Goal: Task Accomplishment & Management: Complete application form

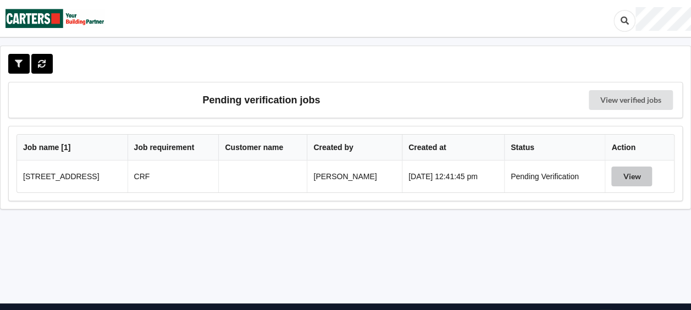
click at [638, 174] on button "View" at bounding box center [631, 176] width 41 height 20
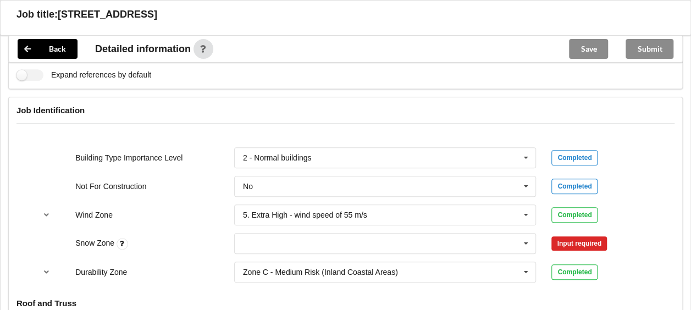
scroll to position [430, 0]
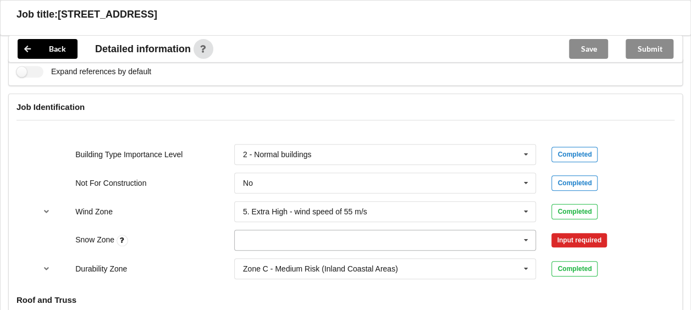
click at [525, 237] on icon at bounding box center [526, 240] width 16 height 20
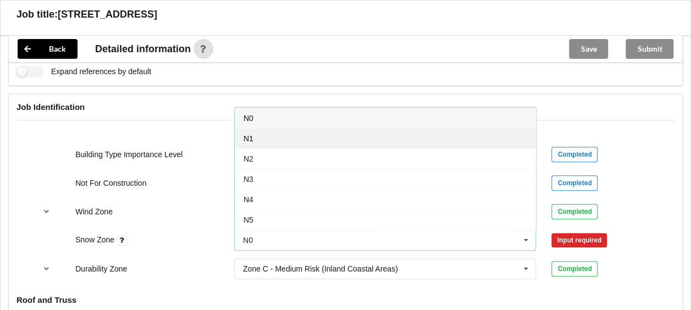
click at [434, 134] on div "N1" at bounding box center [385, 138] width 301 height 20
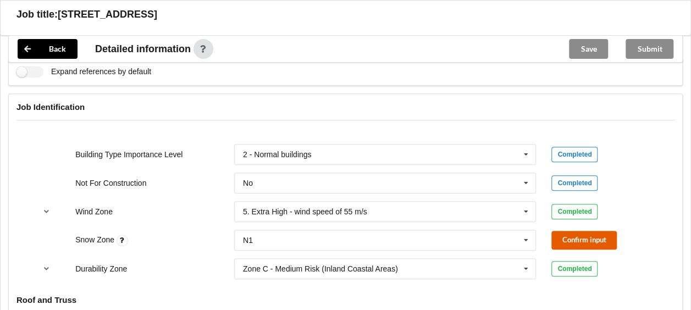
click at [557, 231] on button "Confirm input" at bounding box center [583, 240] width 65 height 18
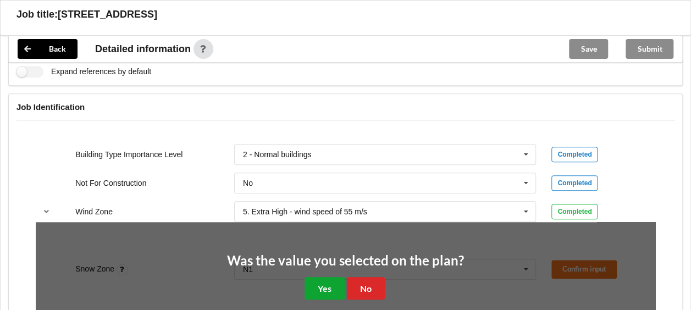
click at [332, 279] on button "Yes" at bounding box center [324, 288] width 40 height 23
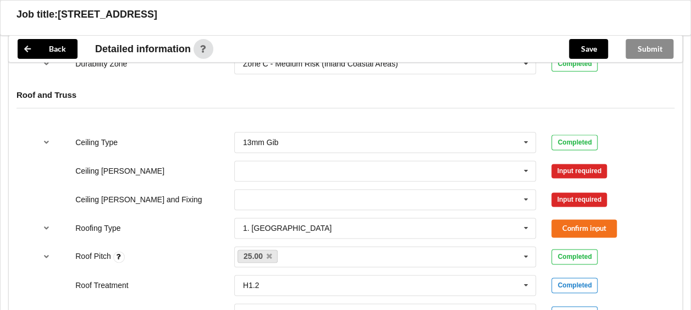
scroll to position [642, 0]
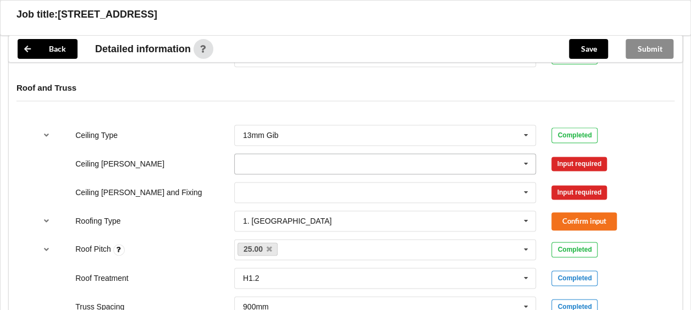
click at [530, 160] on icon at bounding box center [526, 164] width 16 height 20
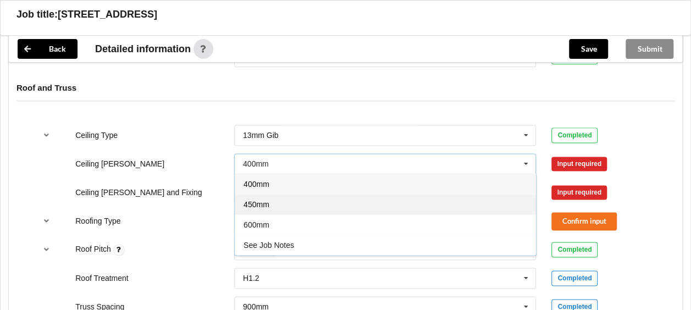
click at [470, 202] on div "450mm" at bounding box center [385, 204] width 301 height 20
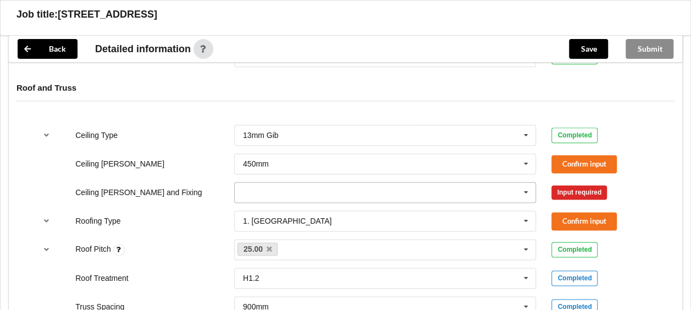
click at [524, 191] on icon at bounding box center [526, 192] width 16 height 20
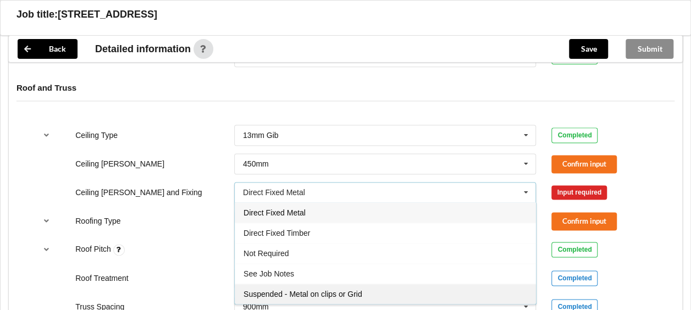
click at [453, 290] on div "Suspended - Metal on clips or Grid" at bounding box center [385, 294] width 301 height 20
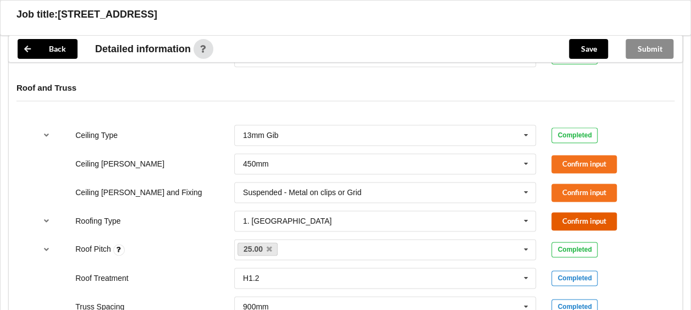
click at [554, 213] on button "Confirm input" at bounding box center [583, 221] width 65 height 18
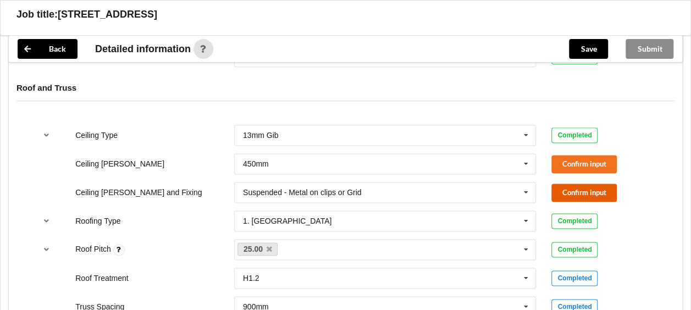
click at [558, 184] on button "Confirm input" at bounding box center [583, 193] width 65 height 18
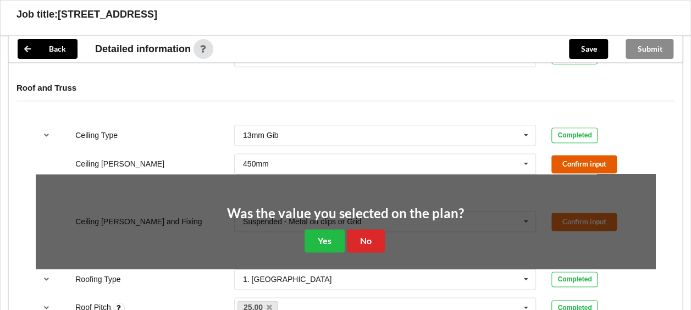
click at [566, 157] on button "Confirm input" at bounding box center [583, 164] width 65 height 18
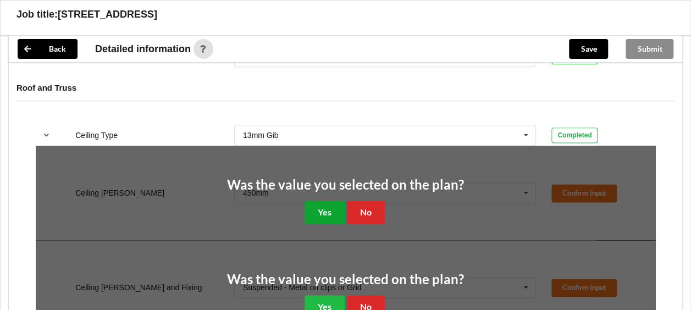
click at [337, 208] on button "Yes" at bounding box center [324, 212] width 40 height 23
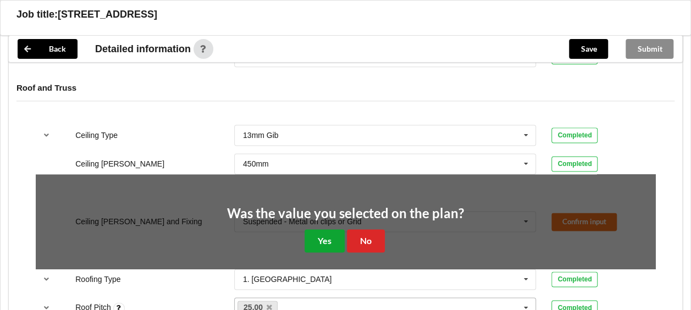
click at [336, 238] on button "Yes" at bounding box center [324, 240] width 40 height 23
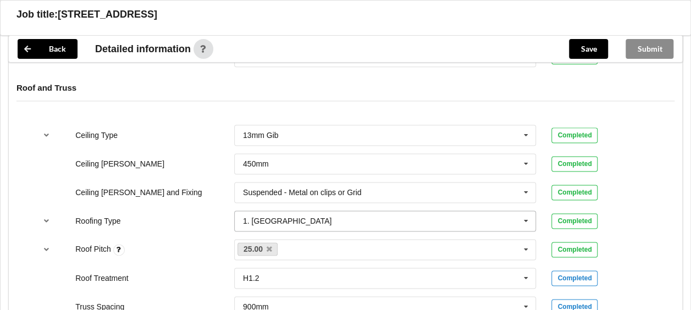
click at [520, 220] on icon at bounding box center [526, 221] width 16 height 20
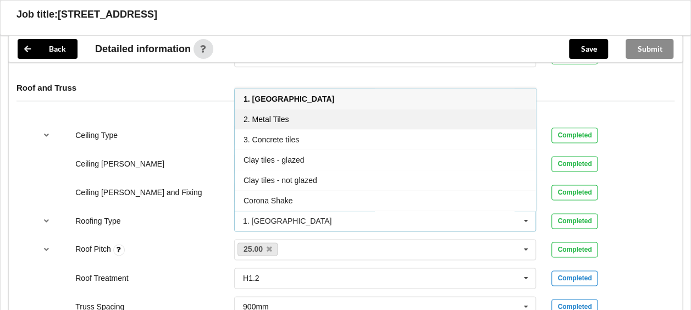
click at [406, 122] on div "2. Metal Tiles" at bounding box center [385, 119] width 301 height 20
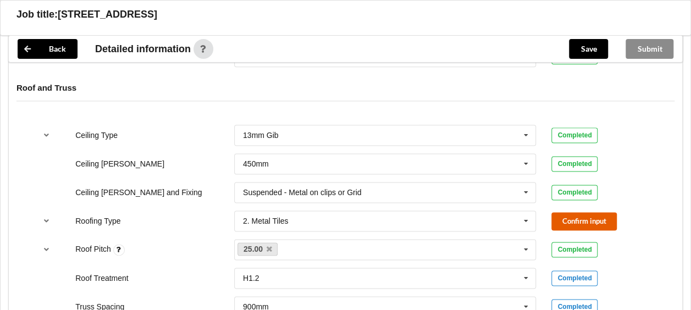
click at [579, 225] on button "Confirm input" at bounding box center [583, 221] width 65 height 18
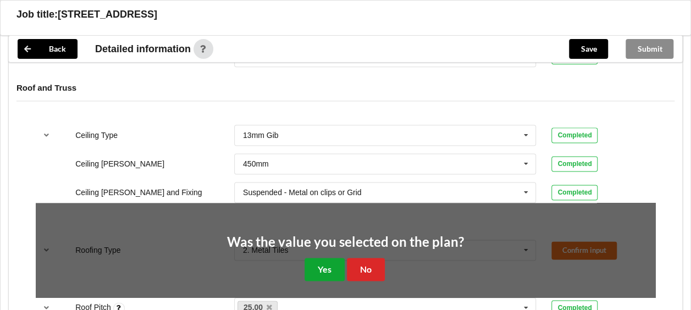
click at [324, 261] on button "Yes" at bounding box center [324, 269] width 40 height 23
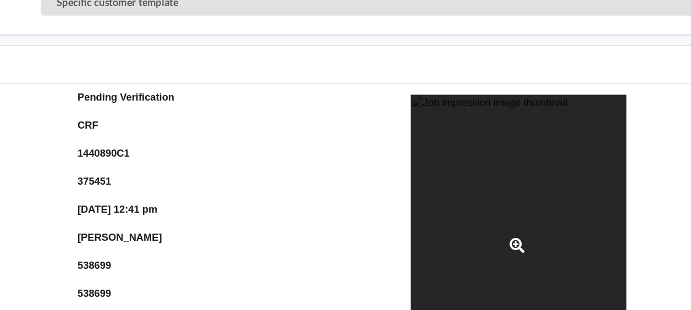
scroll to position [86, 0]
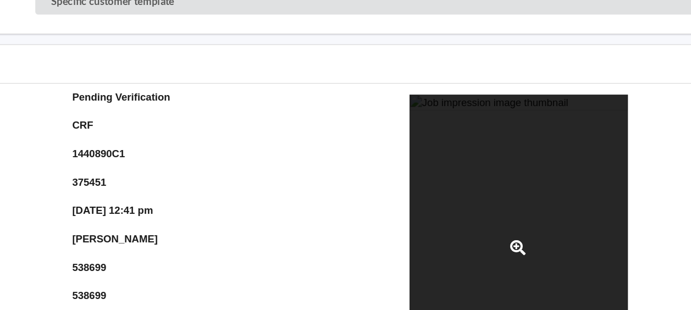
click at [515, 160] on div at bounding box center [517, 226] width 165 height 232
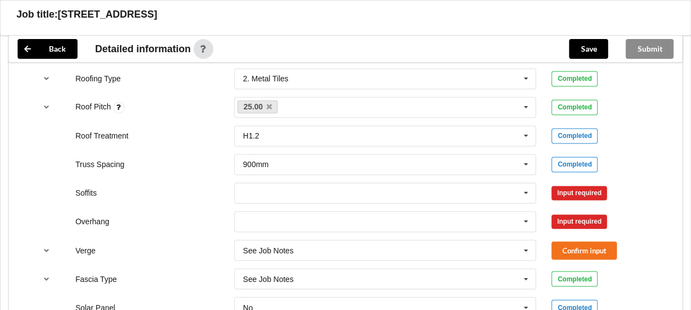
scroll to position [813, 0]
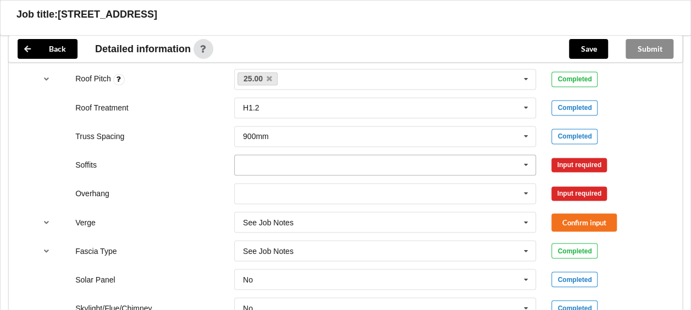
click at [526, 162] on icon at bounding box center [526, 165] width 16 height 20
drag, startPoint x: 637, startPoint y: 120, endPoint x: 598, endPoint y: 202, distance: 91.4
click at [637, 120] on div "Truss Spacing 900mm 900mm 1200mm See Job Notes Completed" at bounding box center [345, 136] width 635 height 36
click at [523, 190] on icon at bounding box center [526, 194] width 16 height 20
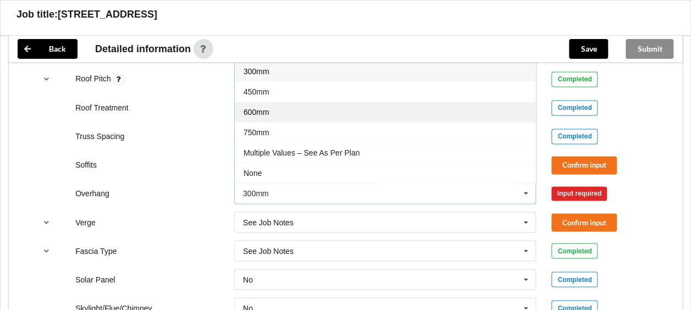
click at [456, 103] on div "600mm" at bounding box center [385, 112] width 301 height 20
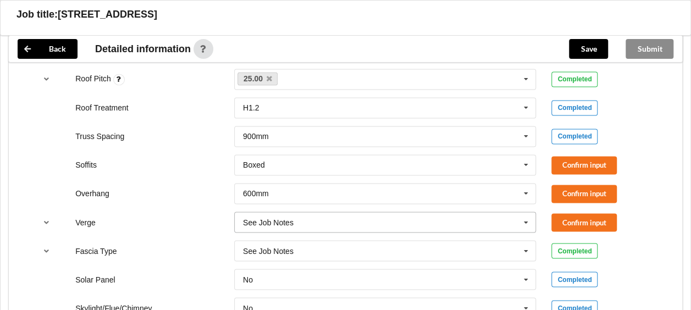
click at [525, 218] on icon at bounding box center [526, 222] width 16 height 20
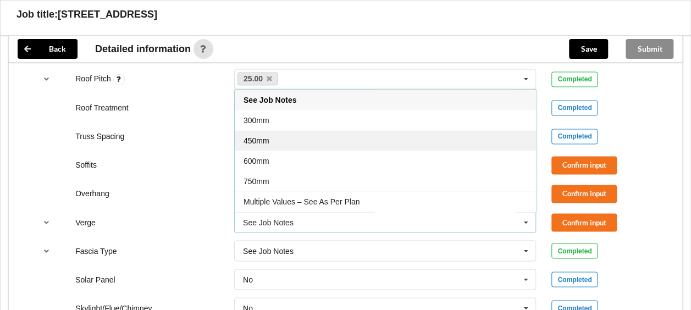
click at [452, 134] on div "450mm" at bounding box center [385, 140] width 301 height 20
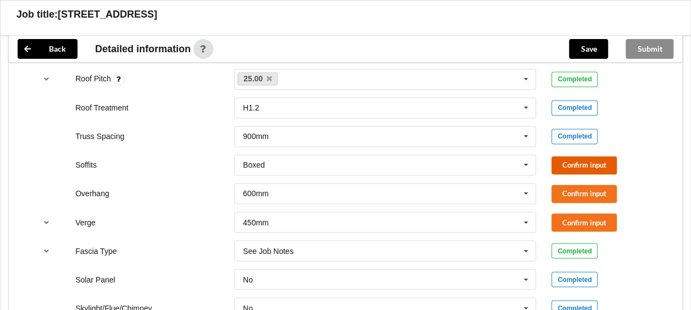
click at [560, 160] on button "Confirm input" at bounding box center [583, 165] width 65 height 18
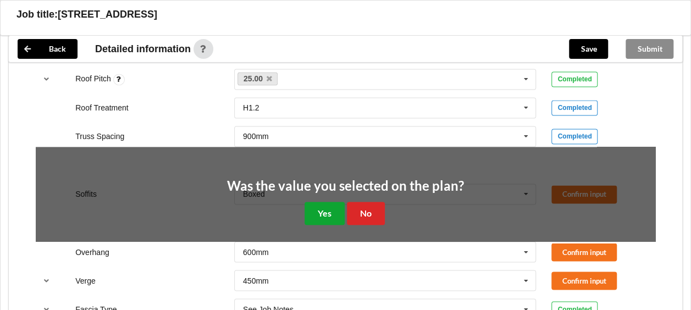
click at [315, 209] on button "Yes" at bounding box center [324, 213] width 40 height 23
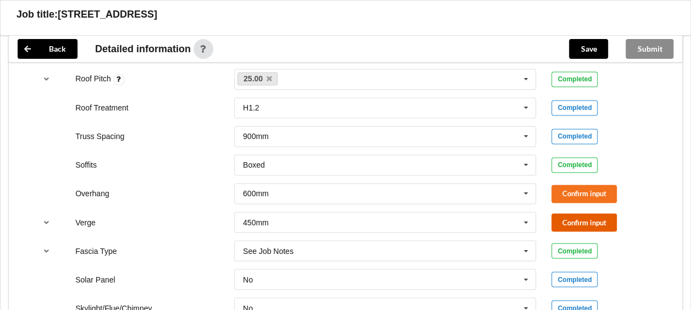
click at [571, 222] on button "Confirm input" at bounding box center [583, 222] width 65 height 18
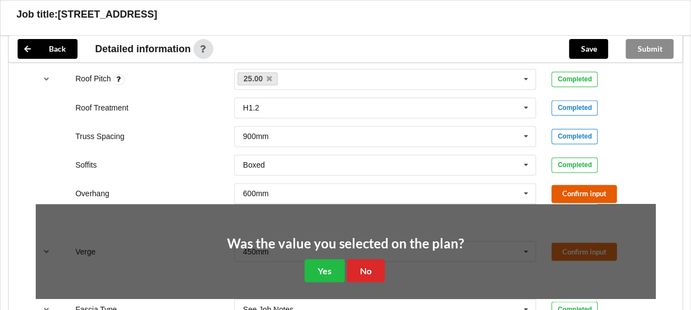
click at [577, 190] on button "Confirm input" at bounding box center [583, 194] width 65 height 18
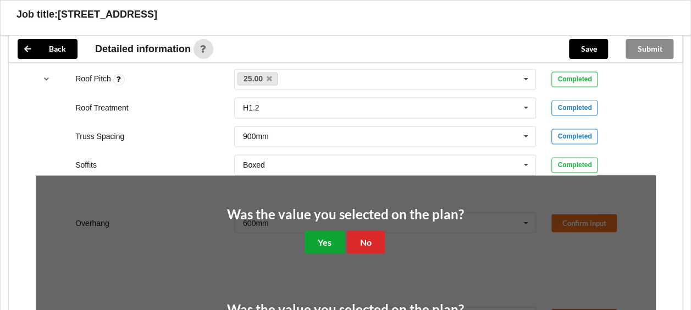
click at [332, 247] on button "Yes" at bounding box center [324, 241] width 40 height 23
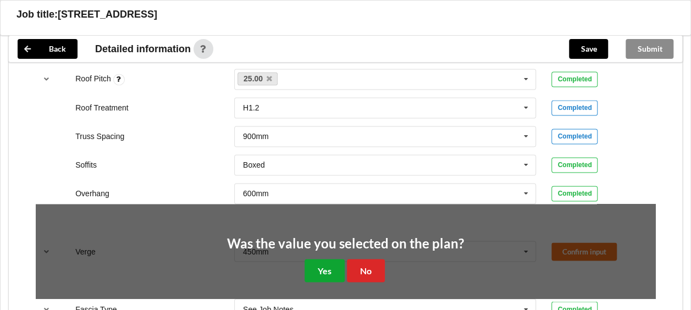
click at [324, 270] on button "Yes" at bounding box center [324, 270] width 40 height 23
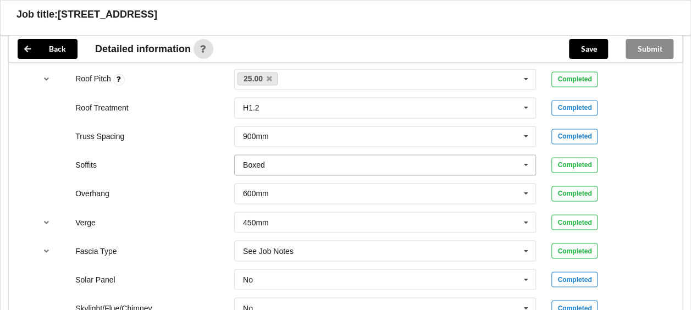
click at [528, 163] on icon at bounding box center [526, 165] width 16 height 20
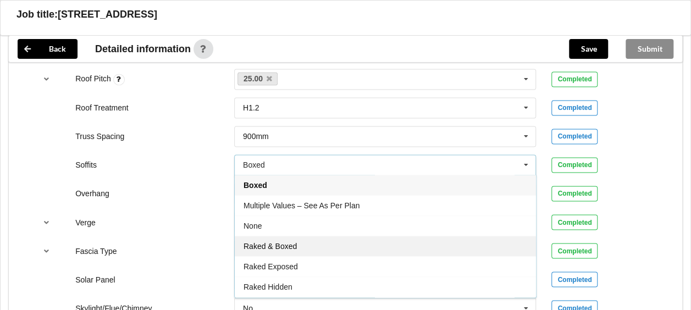
click at [455, 241] on div "Raked & Boxed" at bounding box center [385, 246] width 301 height 20
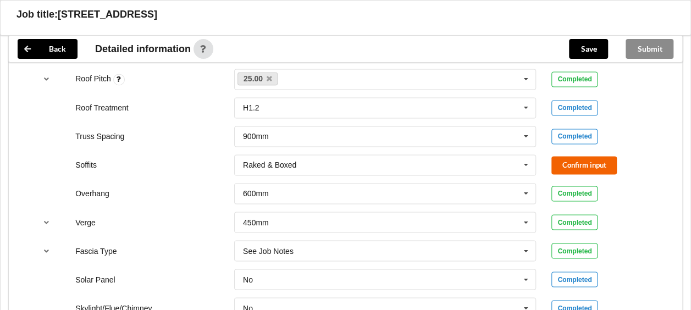
click at [581, 153] on div "Soffits Raked & Boxed Boxed Multiple Values – See As Per Plan None Raked & Boxe…" at bounding box center [345, 165] width 635 height 36
click at [578, 156] on button "Confirm input" at bounding box center [583, 165] width 65 height 18
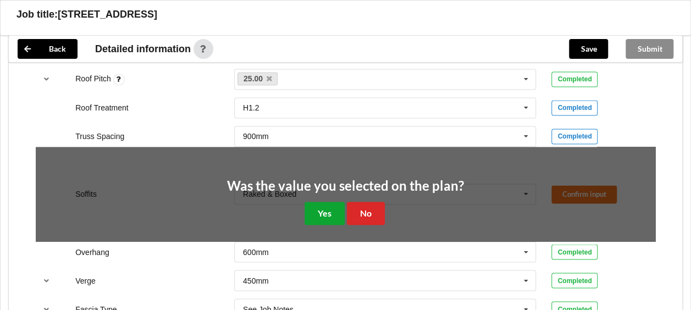
click at [337, 208] on button "Yes" at bounding box center [324, 213] width 40 height 23
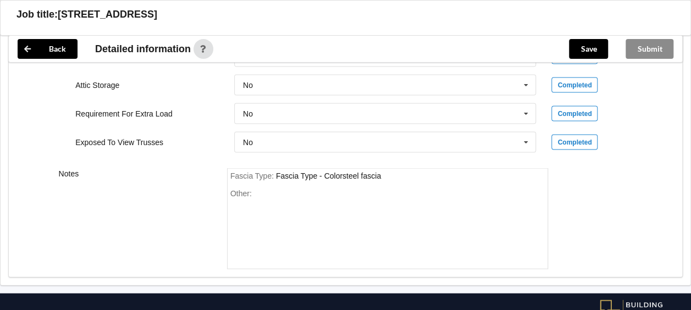
scroll to position [1069, 0]
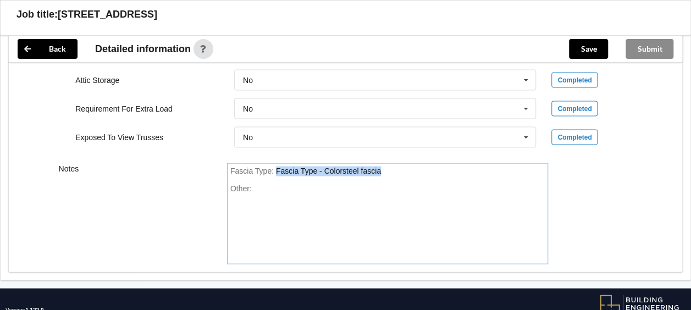
drag, startPoint x: 380, startPoint y: 170, endPoint x: 277, endPoint y: 176, distance: 103.4
click at [277, 176] on div "Fascia Type : Fascia Type - Colorsteel fascia Other:" at bounding box center [387, 213] width 321 height 101
click at [276, 166] on div "Metalline 155 Fascia" at bounding box center [311, 170] width 70 height 9
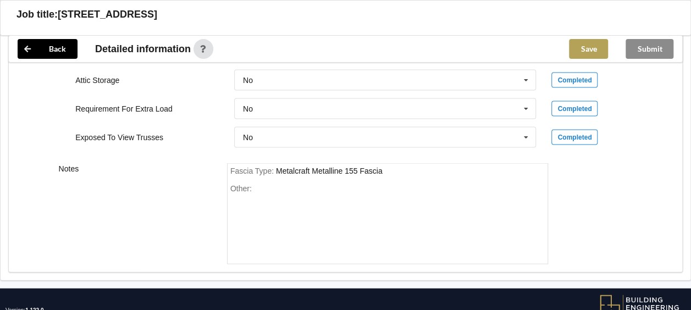
click at [585, 53] on button "Save" at bounding box center [588, 49] width 39 height 20
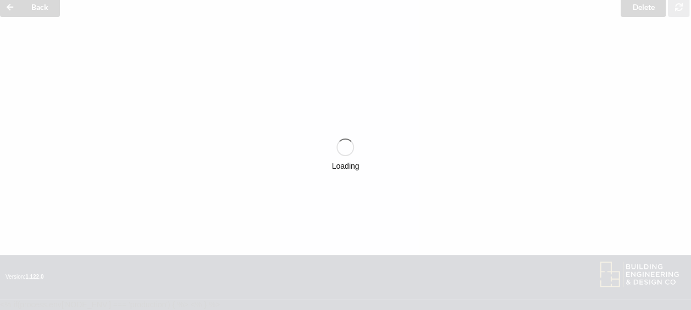
scroll to position [48, 0]
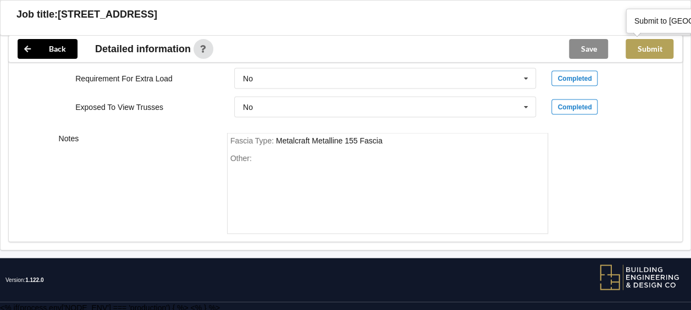
click at [644, 52] on button "Submit" at bounding box center [649, 49] width 48 height 20
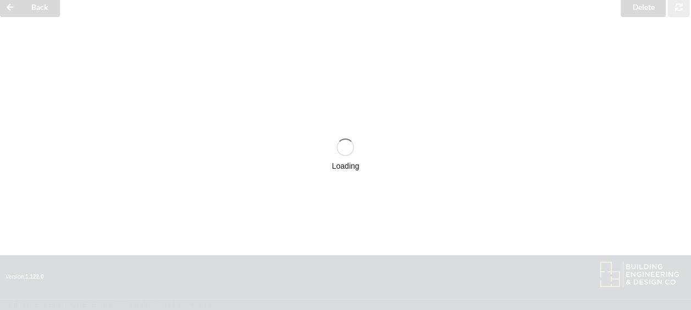
scroll to position [1048, 0]
